Goal: Information Seeking & Learning: Learn about a topic

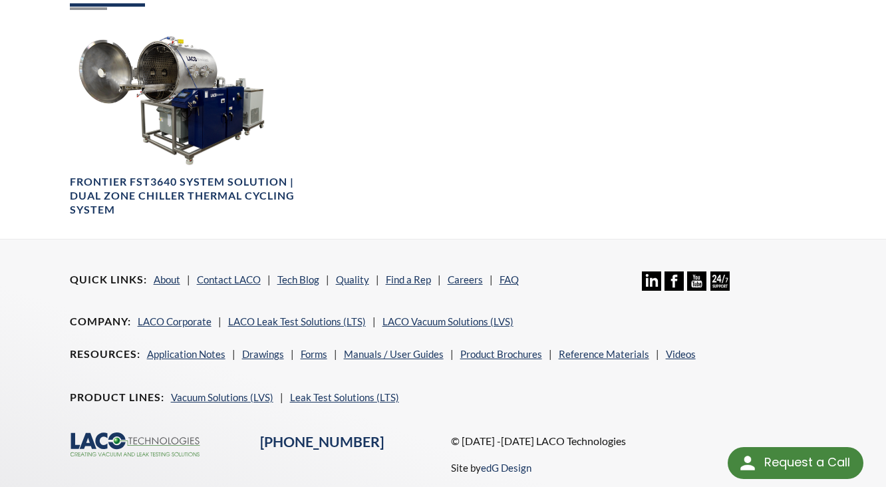
scroll to position [821, 0]
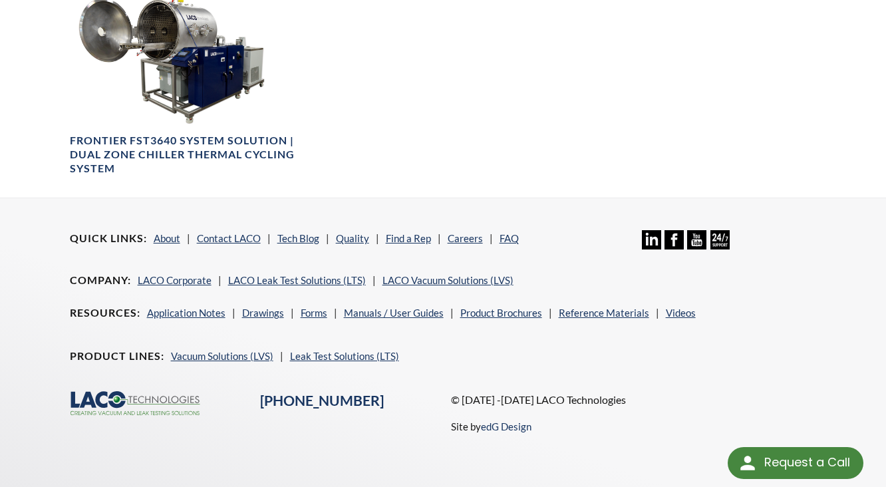
click at [486, 152] on div "Related Products Frontier FST3640 System Solution | Dual Zone Chiller Thermal C…" at bounding box center [443, 67] width 747 height 260
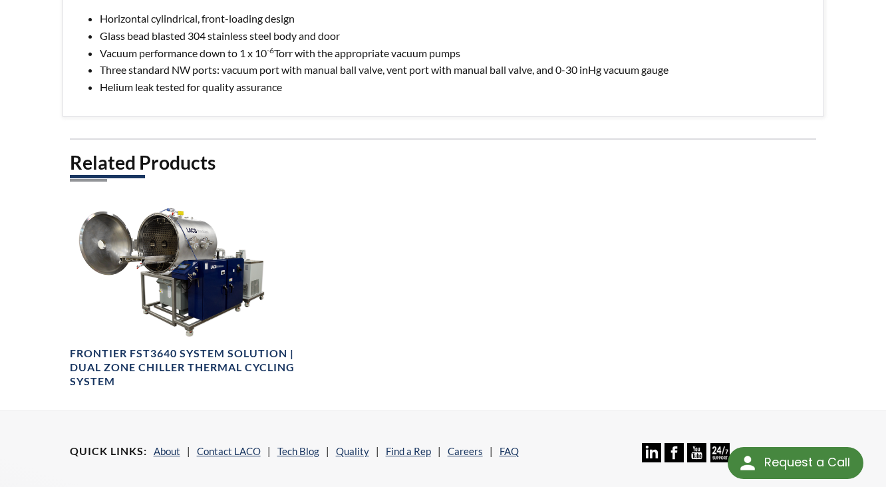
scroll to position [288, 0]
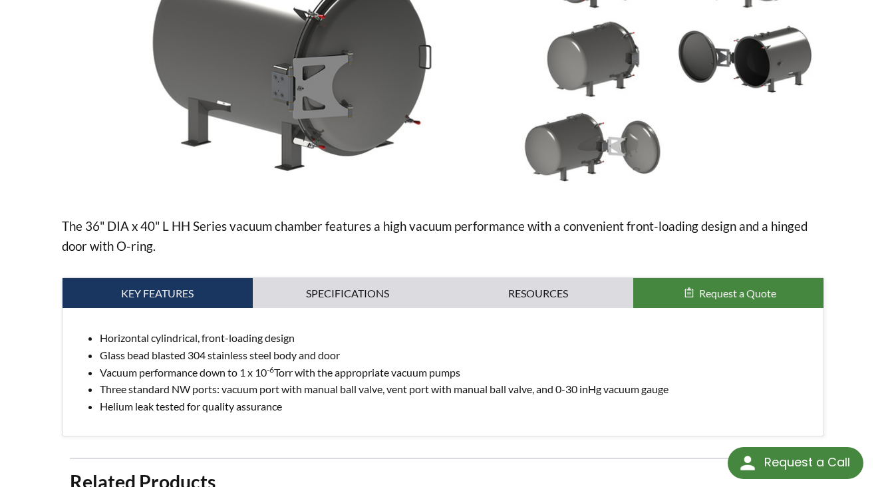
click at [759, 199] on div "The 36" DIA x 40" L HH Series vacuum chamber features a high vacuum performance…" at bounding box center [443, 182] width 763 height 507
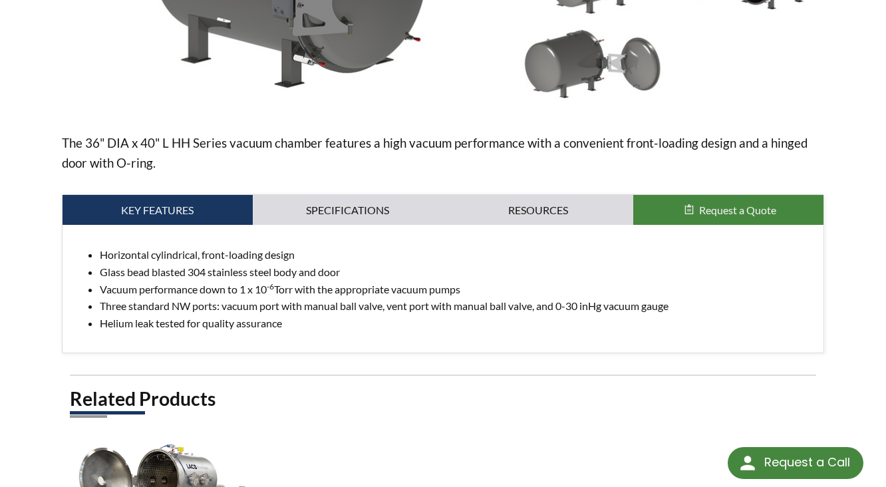
scroll to position [373, 0]
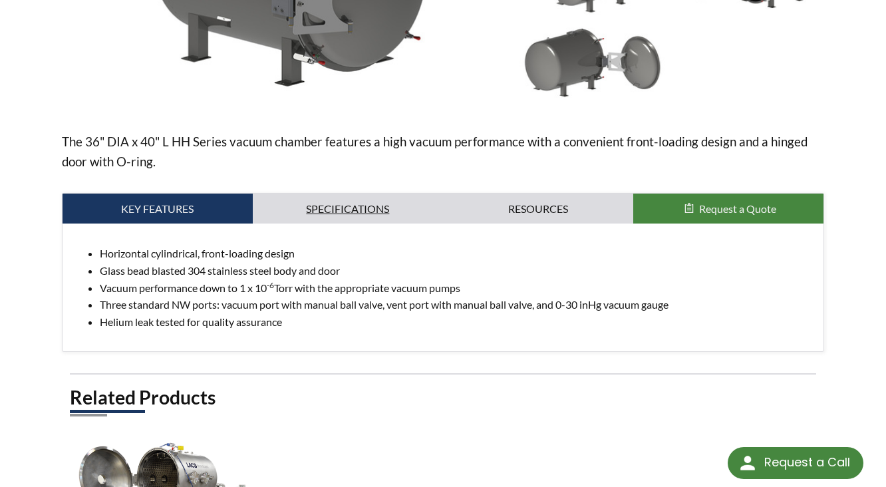
click at [341, 198] on link "Specifications" at bounding box center [348, 209] width 190 height 31
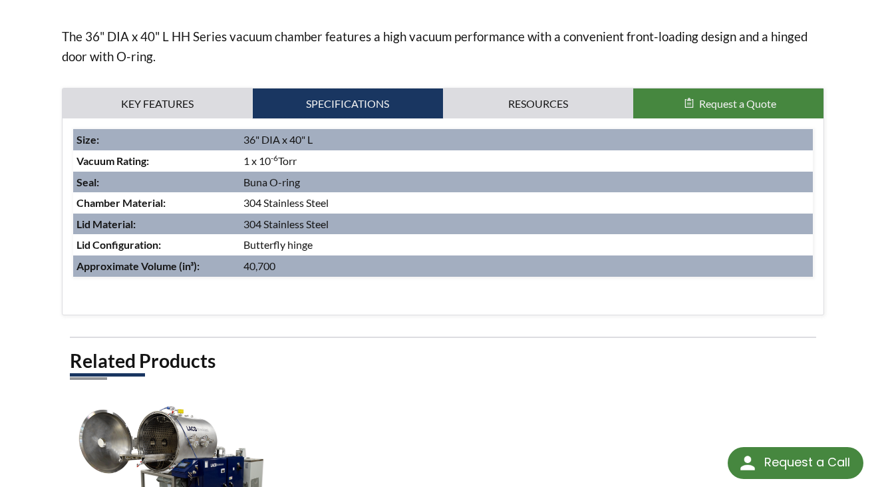
scroll to position [479, 0]
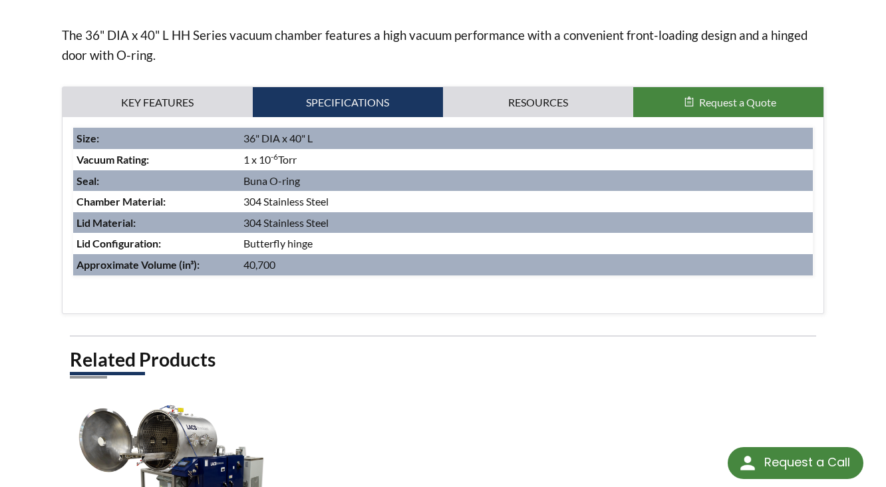
click at [568, 278] on div "Horizontal cylindrical, front-loading design Glass bead blasted 304 stainless s…" at bounding box center [444, 215] width 762 height 196
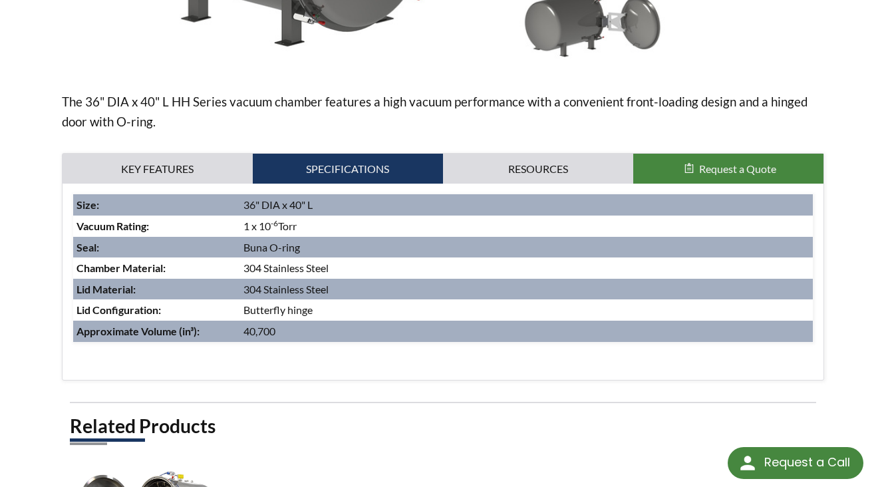
scroll to position [410, 0]
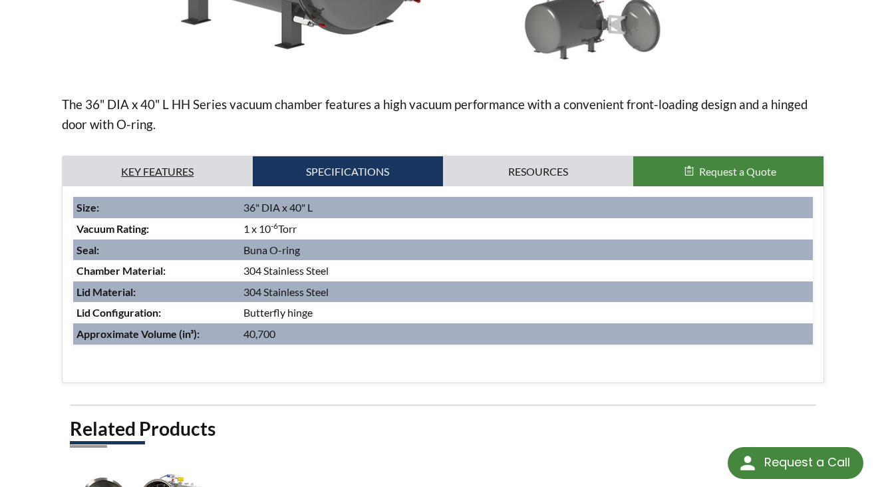
click at [161, 156] on link "Key Features" at bounding box center [158, 171] width 190 height 31
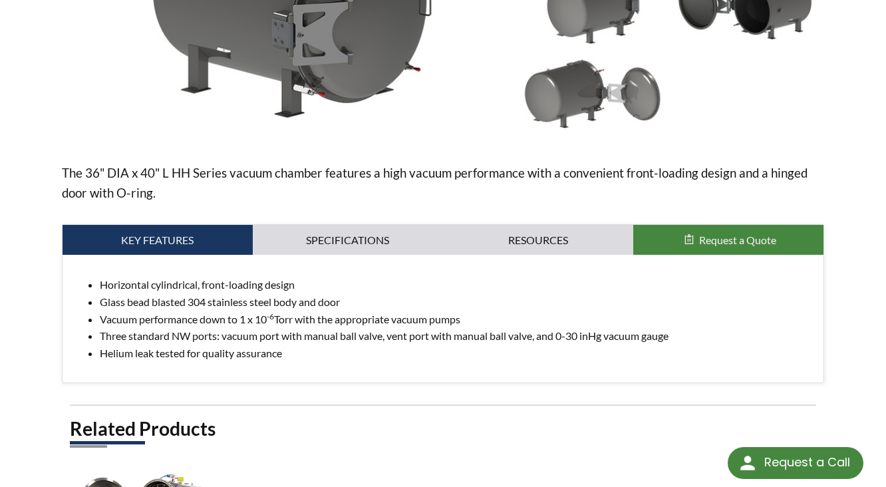
scroll to position [182, 0]
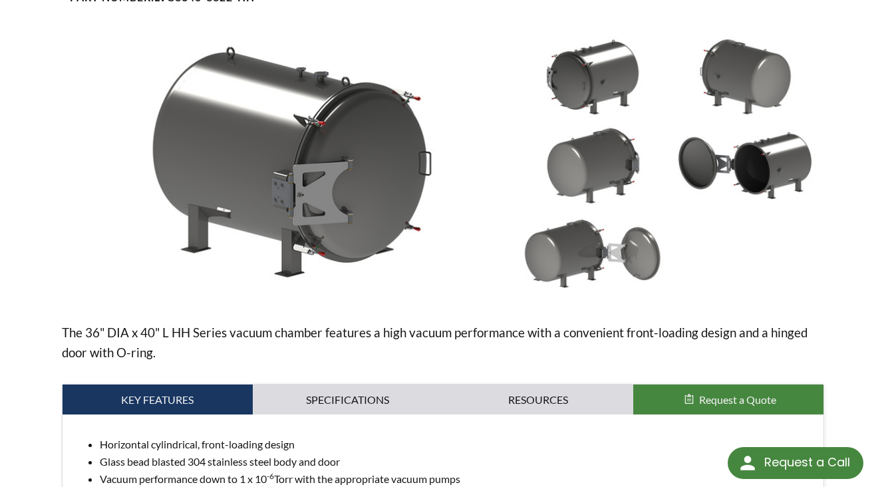
click at [581, 138] on img at bounding box center [593, 165] width 146 height 82
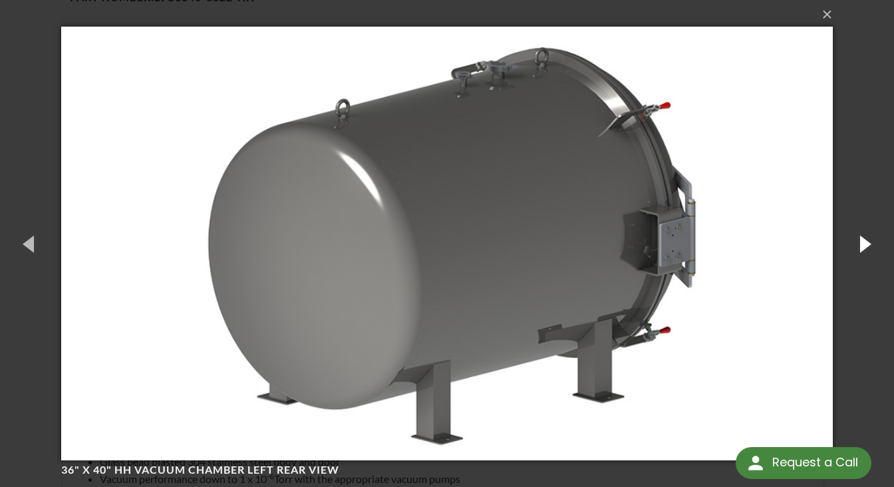
click at [853, 237] on button "button" at bounding box center [865, 243] width 60 height 73
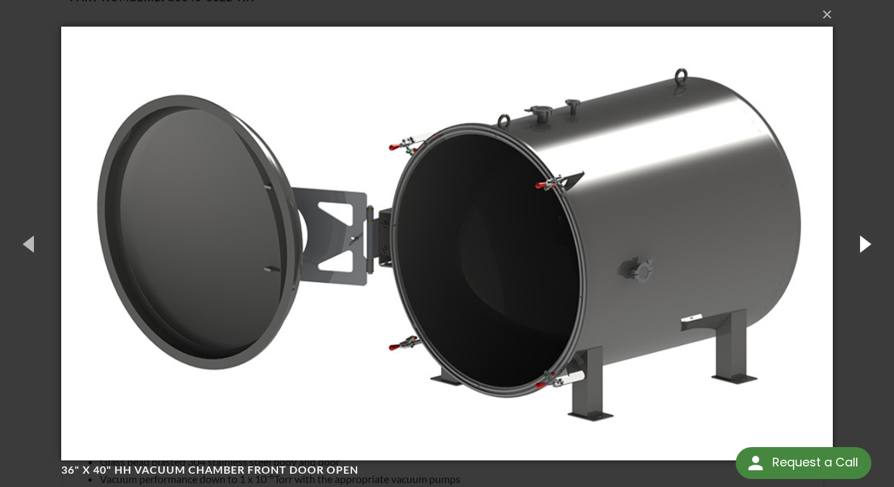
click at [851, 238] on button "button" at bounding box center [865, 243] width 60 height 73
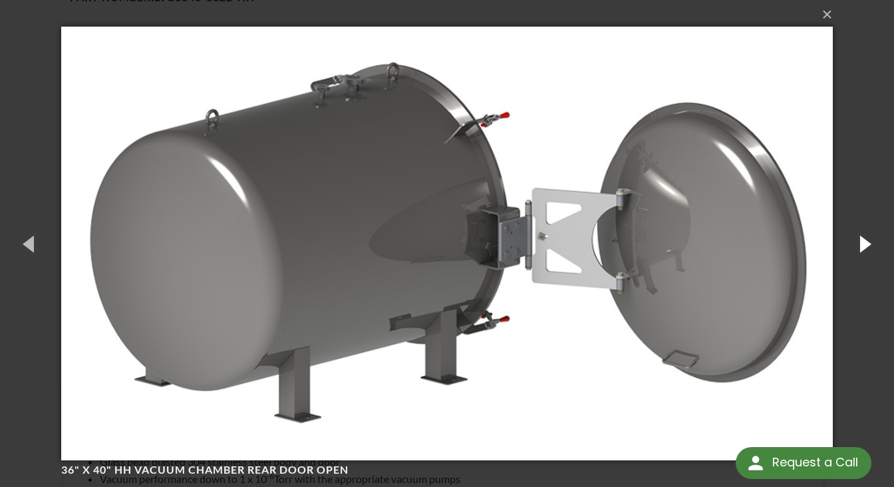
click at [851, 238] on button "button" at bounding box center [865, 243] width 60 height 73
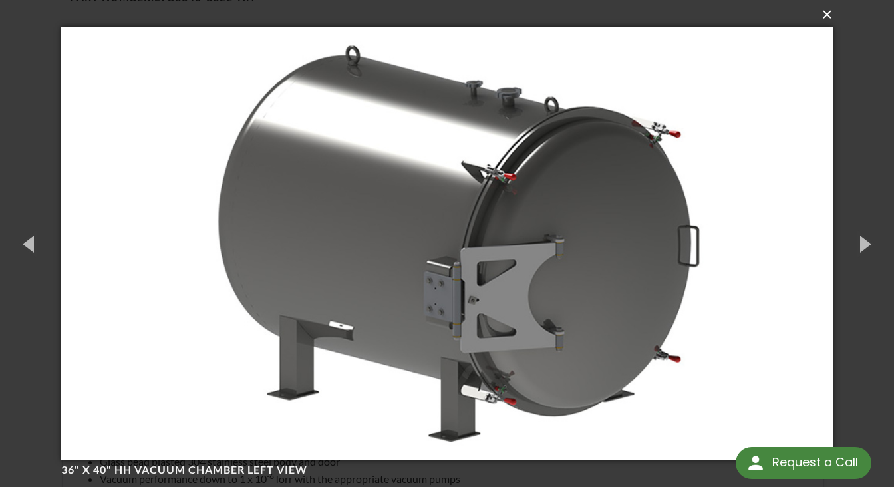
drag, startPoint x: 821, startPoint y: 11, endPoint x: 819, endPoint y: 18, distance: 7.6
click at [822, 13] on button "×" at bounding box center [450, 14] width 771 height 29
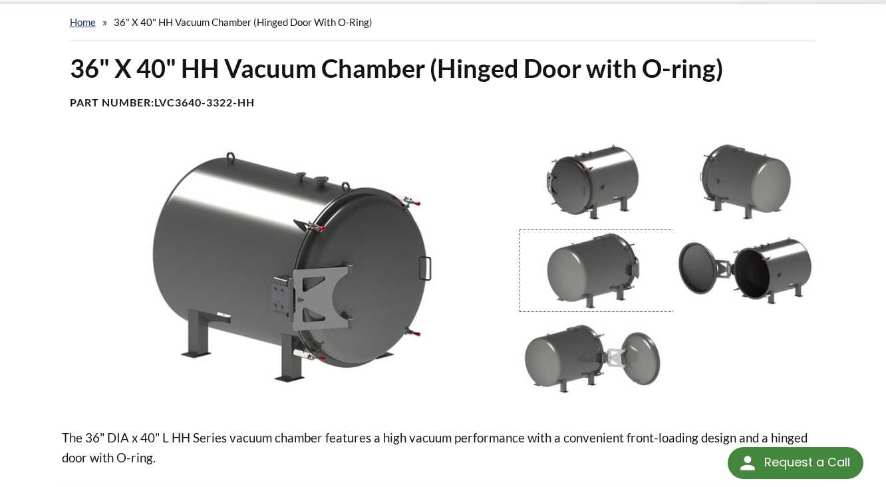
scroll to position [75, 0]
